Goal: Information Seeking & Learning: Learn about a topic

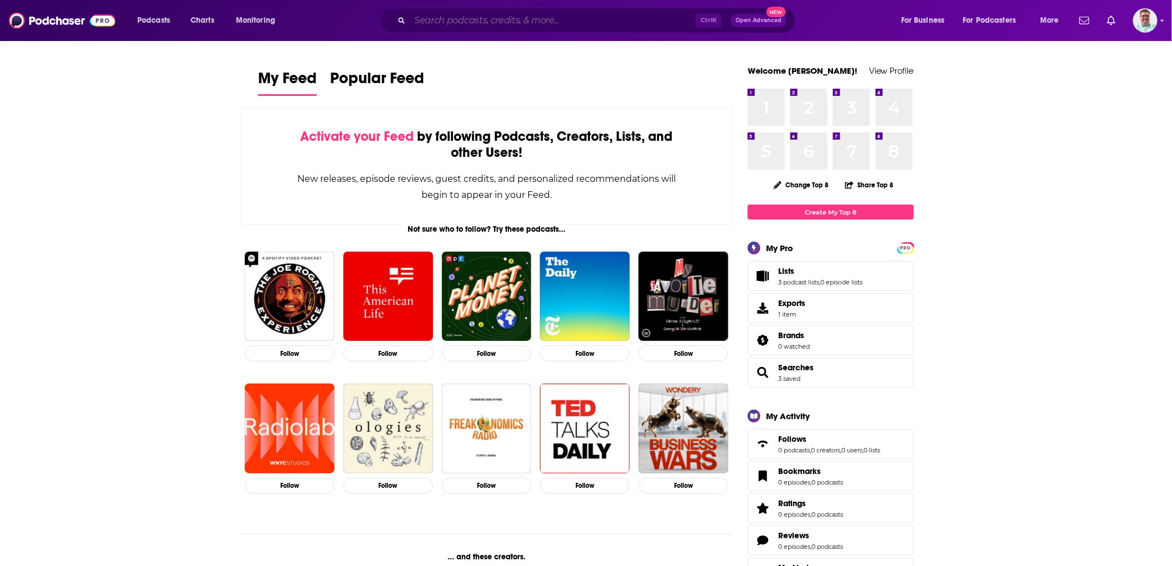
click at [429, 18] on input "Search podcasts, credits, & more..." at bounding box center [553, 21] width 286 height 18
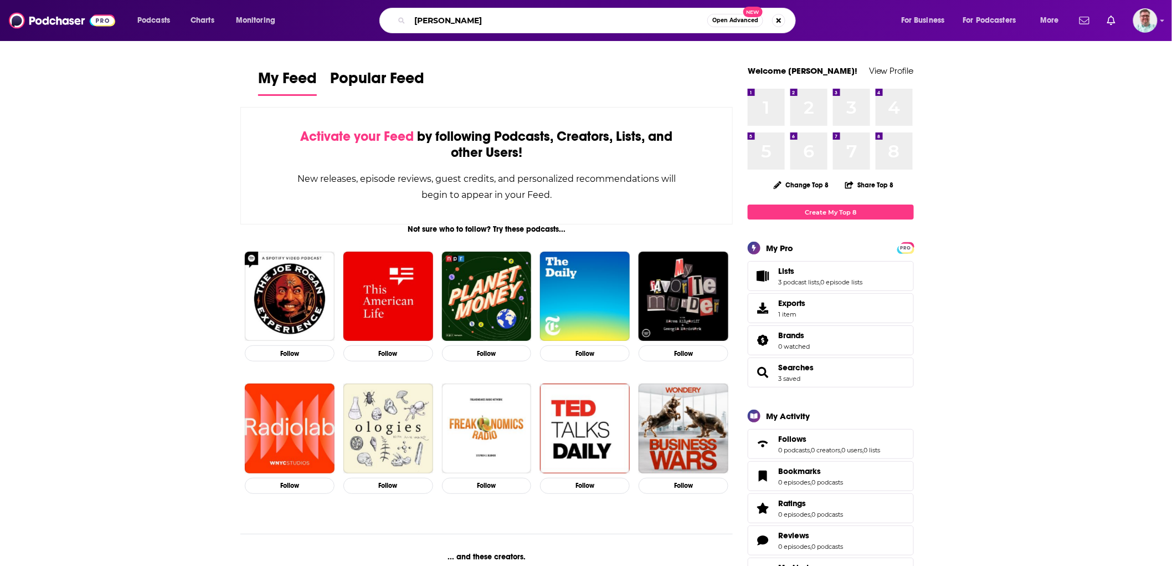
type input "[PERSON_NAME]"
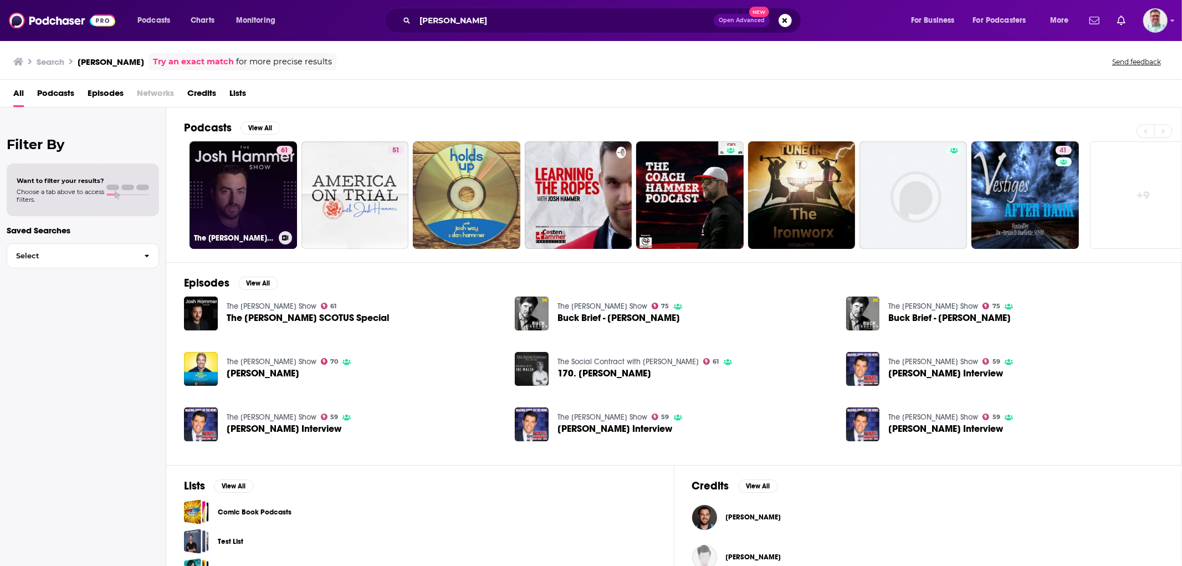
click at [268, 199] on link "61 The [PERSON_NAME] Show" at bounding box center [242, 194] width 107 height 107
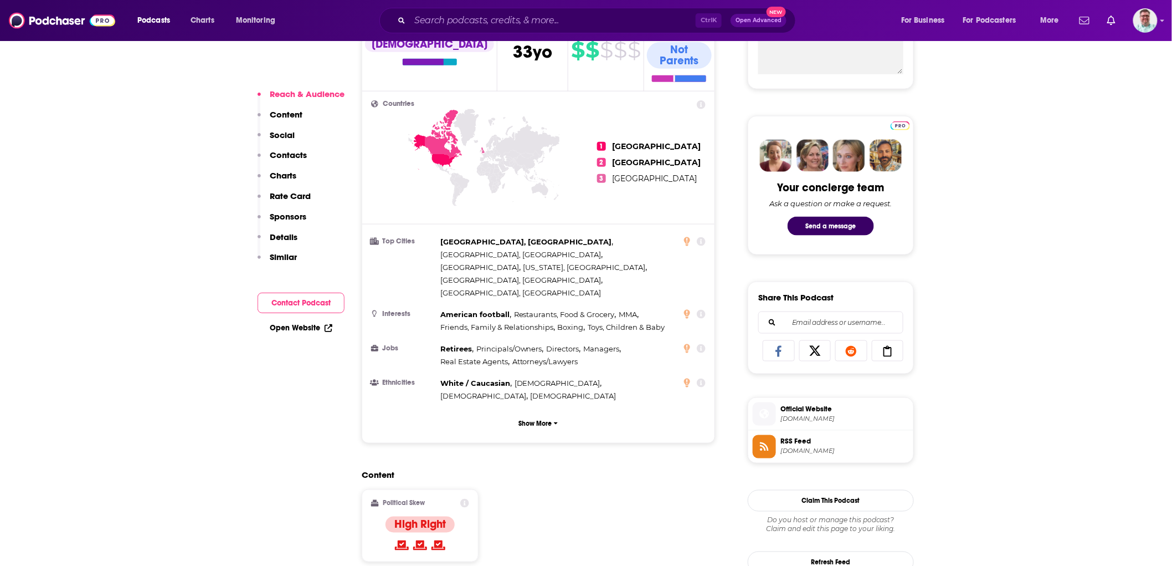
scroll to position [513, 0]
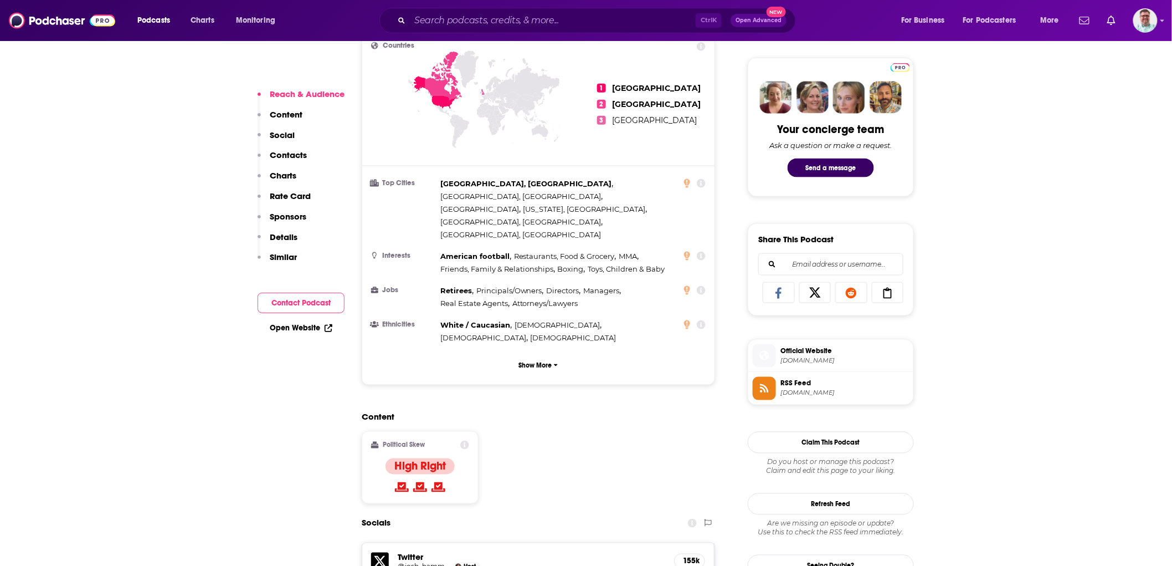
click at [805, 383] on span "RSS Feed" at bounding box center [845, 383] width 129 height 10
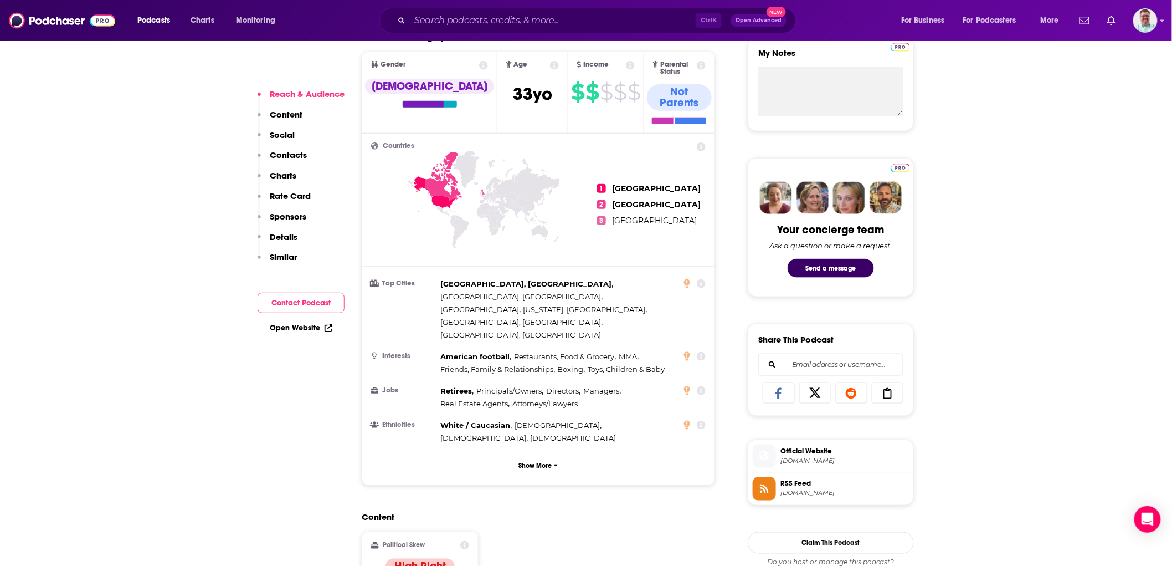
scroll to position [534, 0]
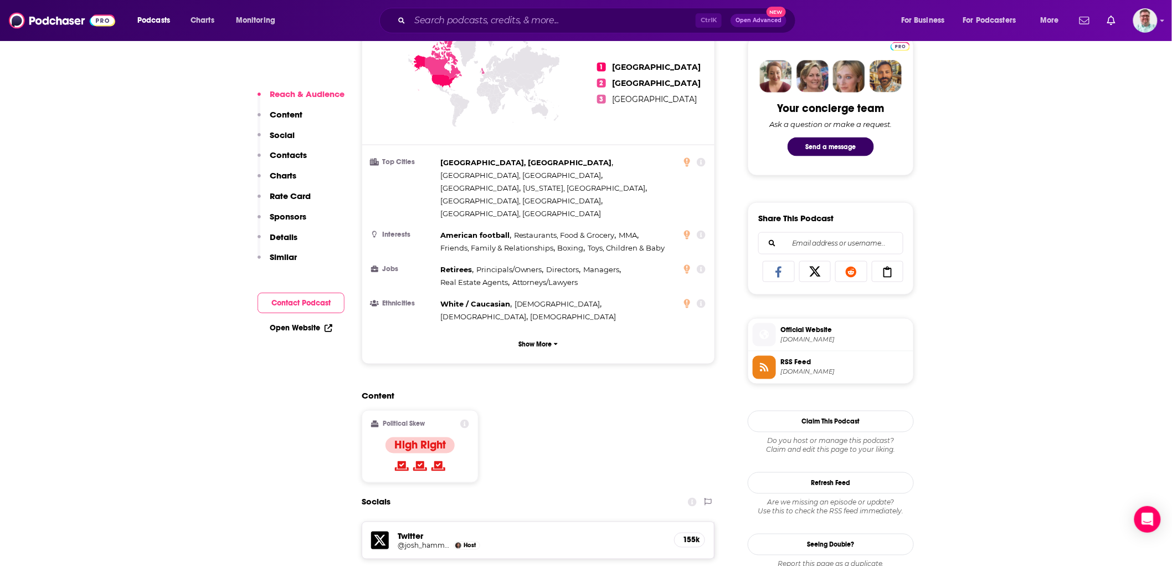
click at [428, 438] on h4 "High Right" at bounding box center [420, 445] width 52 height 14
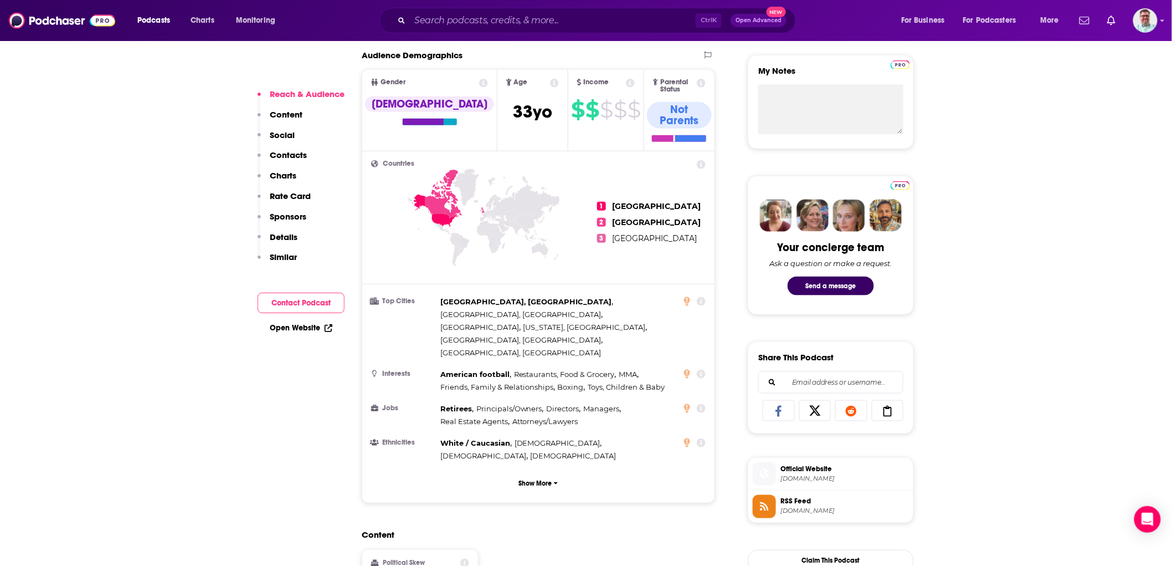
scroll to position [390, 0]
